Goal: Find contact information: Find contact information

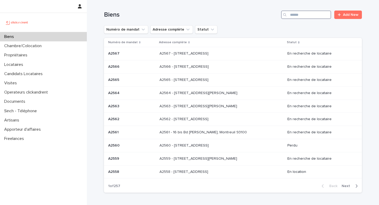
click at [302, 17] on input "Search" at bounding box center [306, 15] width 50 height 8
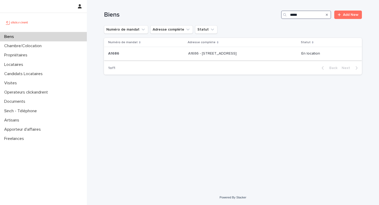
type input "*****"
click at [276, 54] on div "A1686 - [STREET_ADDRESS] 94120 A1686 - [STREET_ADDRESS]" at bounding box center [242, 53] width 109 height 9
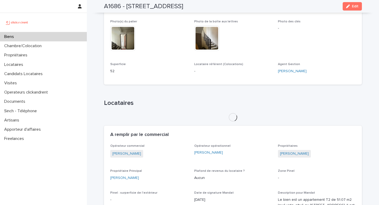
scroll to position [239, 0]
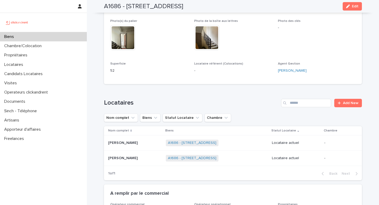
click at [140, 140] on div "[PERSON_NAME]" at bounding box center [134, 142] width 53 height 9
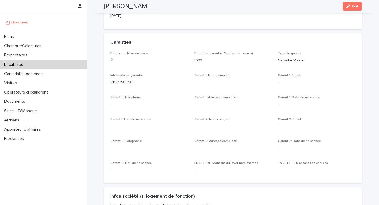
scroll to position [295, 0]
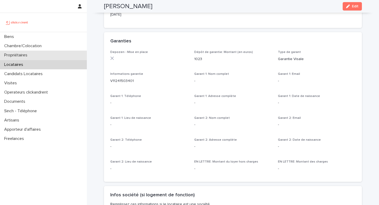
click at [39, 58] on div "Propriétaires" at bounding box center [43, 54] width 87 height 9
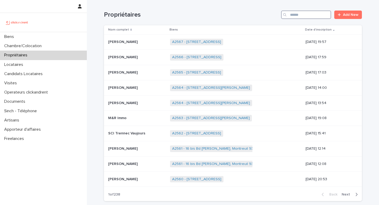
click at [302, 14] on input "Search" at bounding box center [306, 15] width 50 height 8
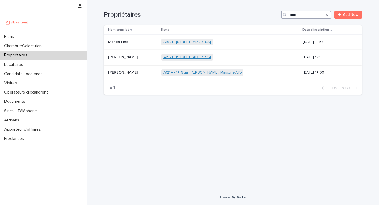
type input "****"
click at [211, 57] on link "A1921 - [STREET_ADDRESS]" at bounding box center [186, 57] width 47 height 4
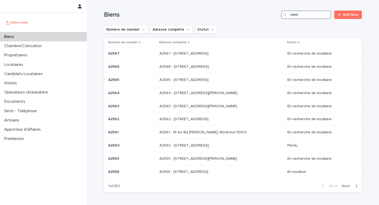
click at [307, 16] on input "Search" at bounding box center [306, 15] width 50 height 8
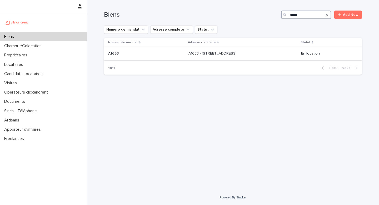
type input "*****"
click at [261, 54] on div "A1653 - 1 Allée de l'Amourette, Maisons-Alfort 94700 A1653 - 1 Allée de l'Amour…" at bounding box center [242, 53] width 108 height 9
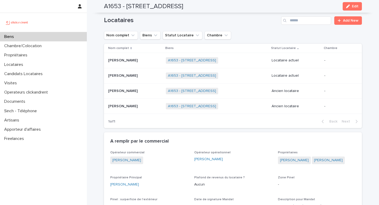
scroll to position [289, 0]
click at [115, 63] on div "Tansel Karadag Tansel Karadag" at bounding box center [134, 60] width 53 height 9
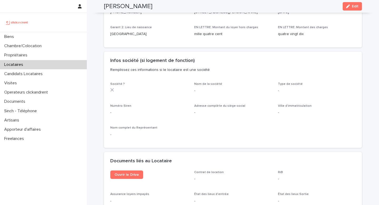
scroll to position [442, 0]
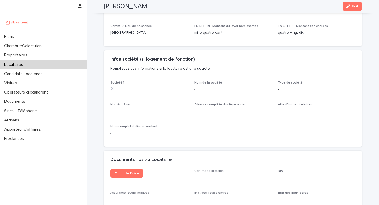
click at [121, 171] on span "Ouvrir le Drive" at bounding box center [149, 177] width 78 height 16
click at [121, 171] on span "Ouvrir le Drive" at bounding box center [126, 173] width 24 height 4
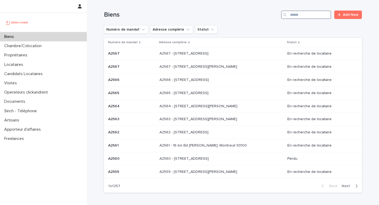
click at [304, 16] on input "Search" at bounding box center [306, 15] width 50 height 8
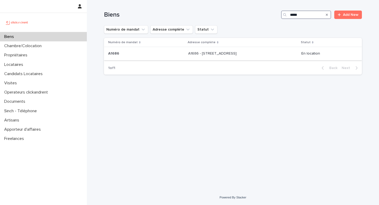
type input "*****"
click at [217, 54] on p "A1686 - 3 avenue de la Pépinière, Fontenay-sous-Bois 94120" at bounding box center [212, 53] width 49 height 6
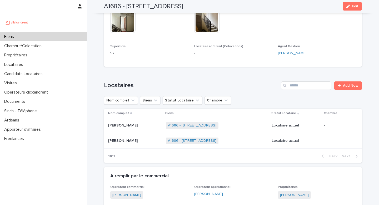
scroll to position [256, 0]
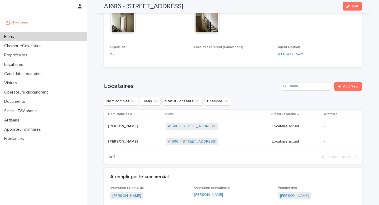
click at [142, 124] on p at bounding box center [134, 126] width 53 height 4
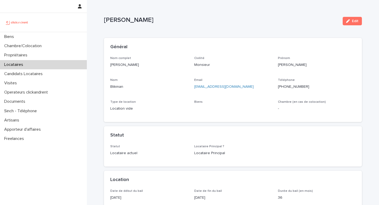
click at [130, 63] on p "[PERSON_NAME]" at bounding box center [149, 65] width 78 height 6
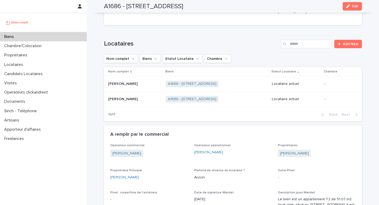
scroll to position [301, 0]
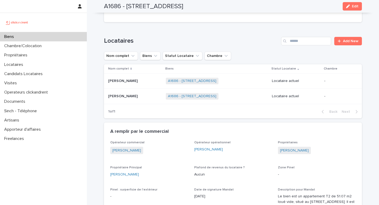
click at [128, 92] on div "Clara Jacquemin Clara Jacquemin" at bounding box center [134, 96] width 53 height 9
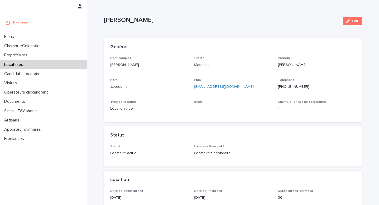
click at [119, 63] on p "[PERSON_NAME]" at bounding box center [149, 65] width 78 height 6
copy p "[PERSON_NAME]"
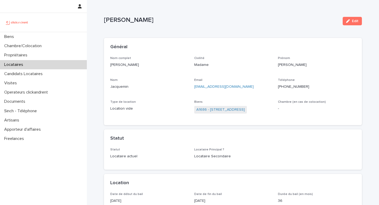
click at [232, 106] on span "A1686 - [STREET_ADDRESS]" at bounding box center [220, 110] width 53 height 8
click at [231, 113] on span "A1686 - [STREET_ADDRESS]" at bounding box center [220, 110] width 53 height 8
click at [231, 109] on link "A1686 - [STREET_ADDRESS]" at bounding box center [220, 110] width 48 height 6
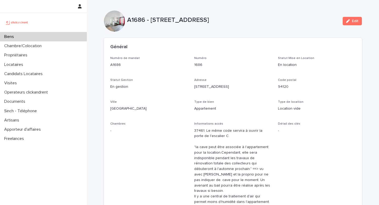
copy p "3 avenue de la Pépinière, Fontenay-sous-Bois 94120"
drag, startPoint x: 151, startPoint y: 20, endPoint x: 308, endPoint y: 21, distance: 156.5
click at [308, 21] on p "A1686 - [STREET_ADDRESS]" at bounding box center [232, 20] width 211 height 8
copy p "3 avenue de la Pépinière, Fontenay-sous-Bois 94120"
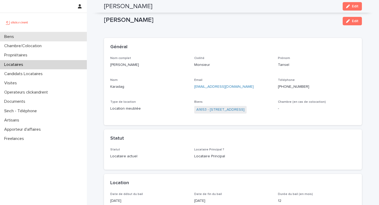
scroll to position [442, 0]
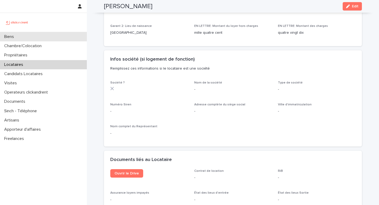
click at [24, 36] on div "Biens" at bounding box center [43, 36] width 87 height 9
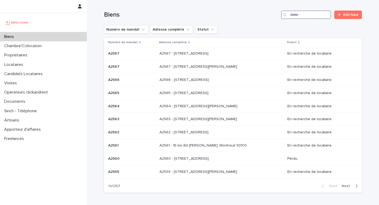
click at [316, 14] on input "Search" at bounding box center [306, 15] width 50 height 8
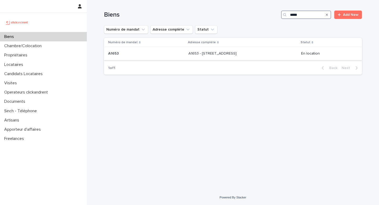
type input "*****"
click at [256, 58] on td "A1653 - 1 Allée de l'Amourette, Maisons-Alfort 94700 A1653 - 1 Allée de l'Amour…" at bounding box center [242, 53] width 113 height 13
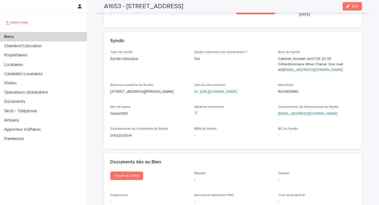
scroll to position [2075, 0]
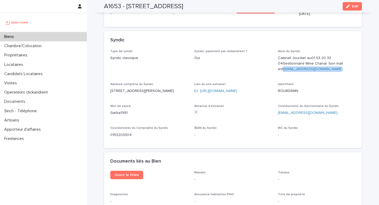
drag, startPoint x: 334, startPoint y: 48, endPoint x: 277, endPoint y: 50, distance: 56.8
click at [278, 55] on p "Cabinet Jourdan au 01 53 20 33 04 Gestionnaire Mme Chanal. Son mail est d.chana…" at bounding box center [317, 63] width 78 height 16
copy link "d.chanal@cabinetjourdan.com"
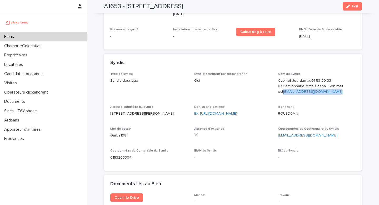
scroll to position [2054, 0]
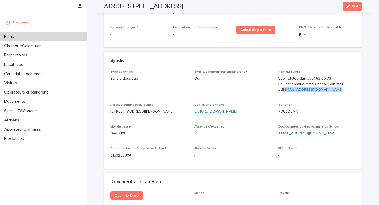
click at [340, 76] on p "Cabinet Jourdan au 01 53 20 33 04 Gestionnaire Mme Chanal. Son mail est d.chana…" at bounding box center [317, 84] width 78 height 16
drag, startPoint x: 327, startPoint y: 69, endPoint x: 275, endPoint y: 72, distance: 51.6
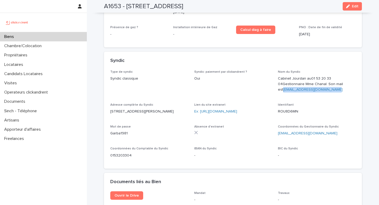
click at [275, 71] on div "Type de syndic Syndic classique Syndic: paiement par clickandrent ? Oui Nom du …" at bounding box center [232, 116] width 245 height 92
copy link "d.chanal@cabinetjourdan.com"
click at [167, 8] on h2 "A1653 - 1 Allée de l'Amourette, Maisons-Alfort 94700" at bounding box center [143, 7] width 79 height 8
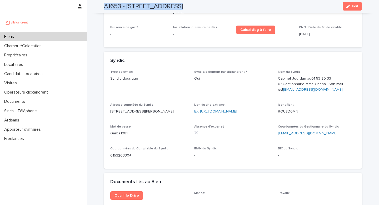
click at [167, 8] on h2 "A1653 - 1 Allée de l'Amourette, Maisons-Alfort 94700" at bounding box center [143, 7] width 79 height 8
copy div "A1653 - 1 Allée de l'Amourette, Maisons-Alfort 94700 Edit"
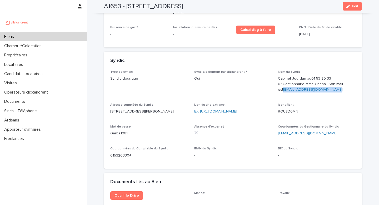
drag, startPoint x: 339, startPoint y: 70, endPoint x: 277, endPoint y: 70, distance: 62.1
click at [277, 70] on div "Type de syndic Syndic classique Syndic: paiement par clickandrent ? Oui Nom du …" at bounding box center [232, 116] width 245 height 92
copy link "d.chanal@cabinetjourdan.com"
